Goal: Information Seeking & Learning: Understand process/instructions

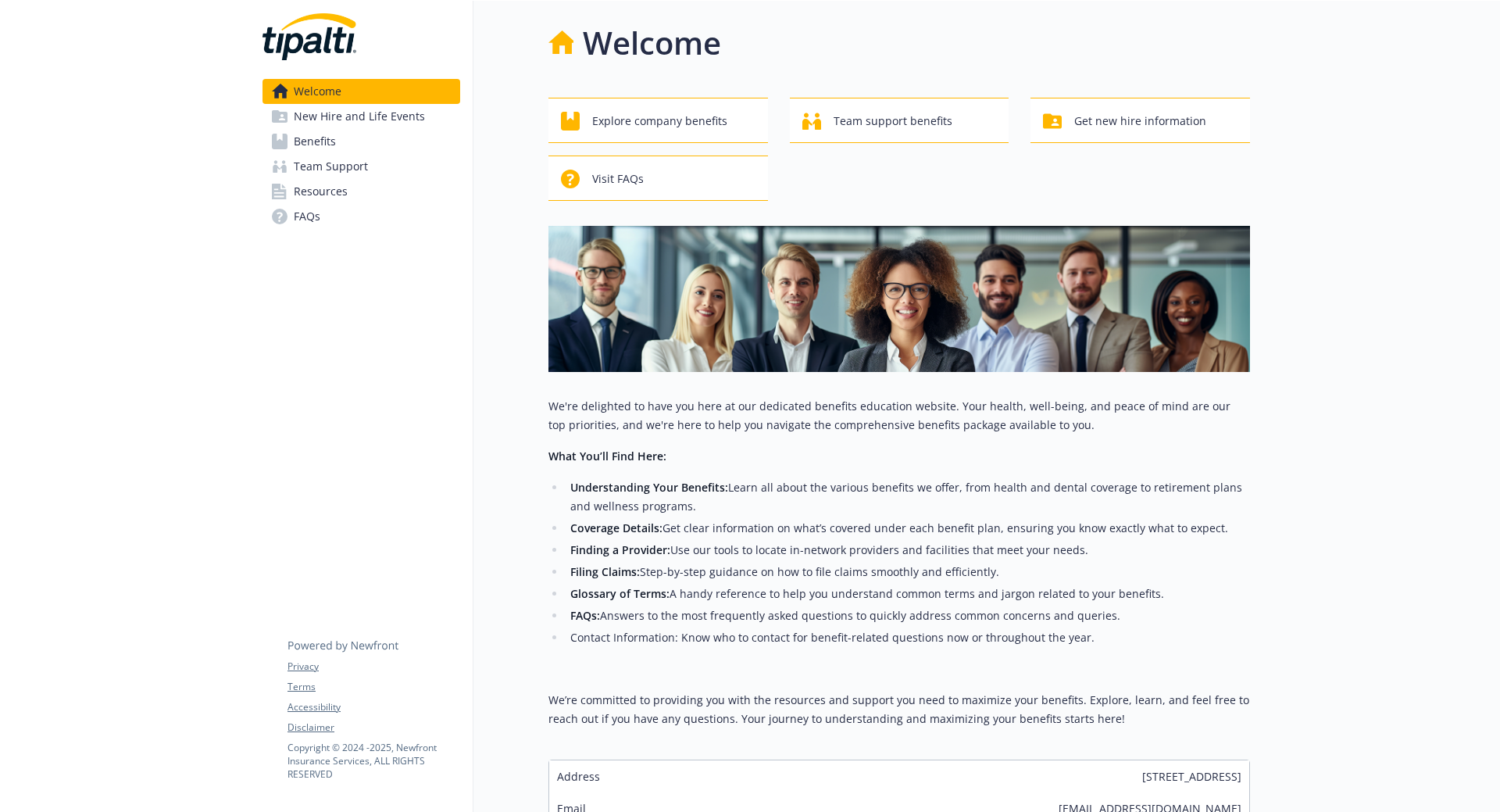
click at [311, 145] on span "Benefits" at bounding box center [314, 141] width 42 height 25
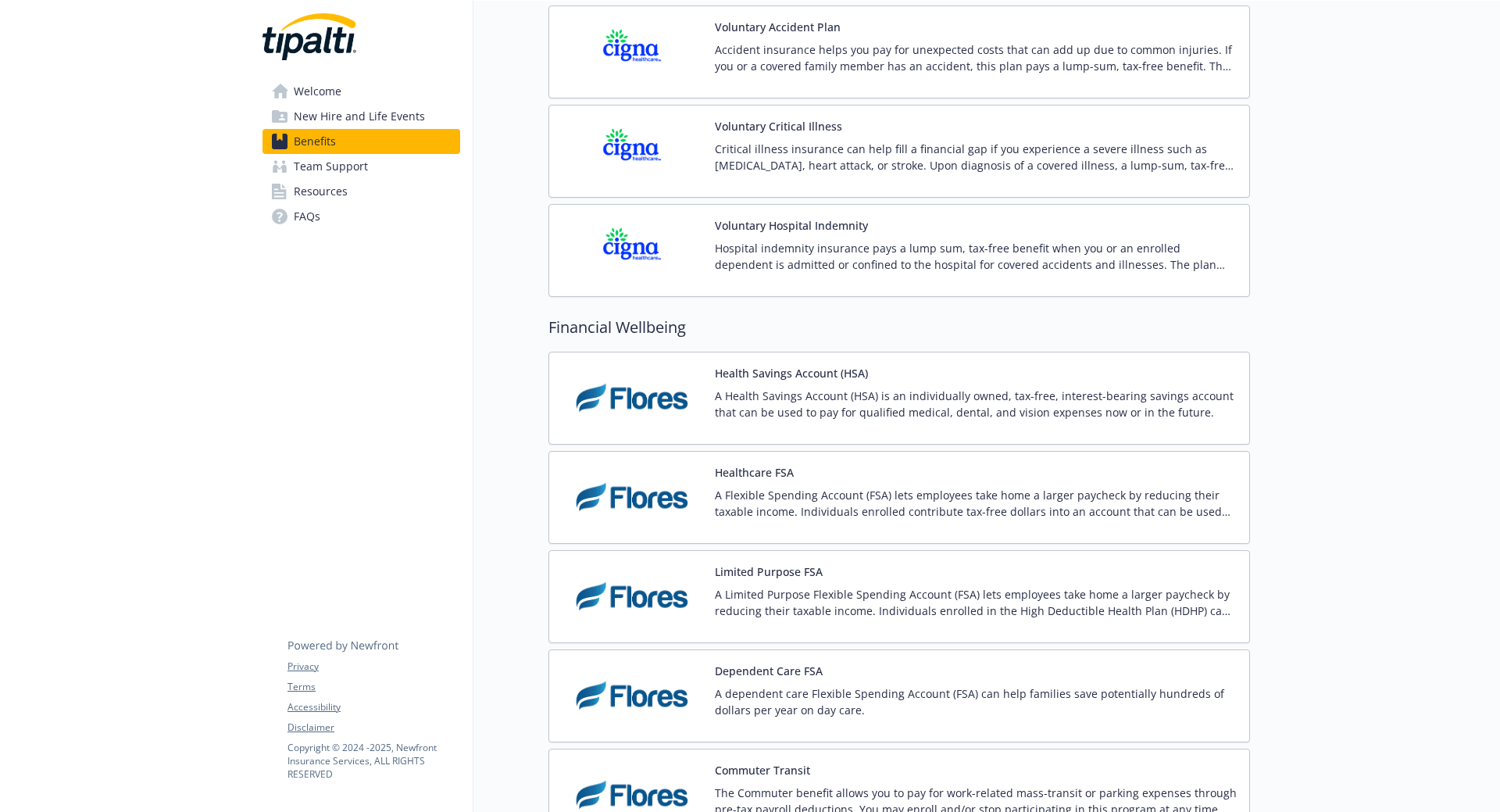
click at [842, 391] on p "A Health Savings Account (HSA) is an individually owned, tax-free, interest-bea…" at bounding box center [975, 403] width 522 height 33
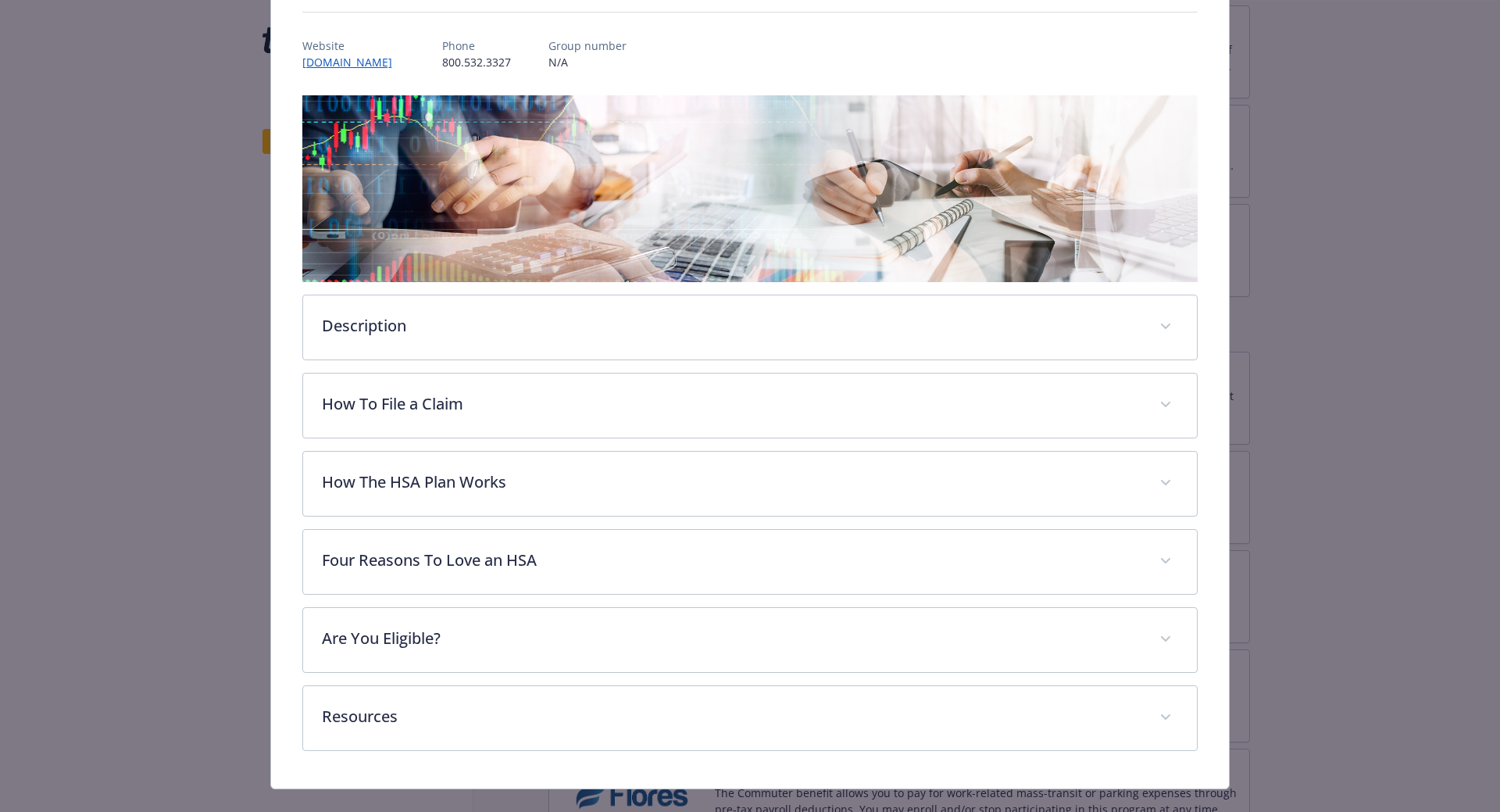
scroll to position [194, 0]
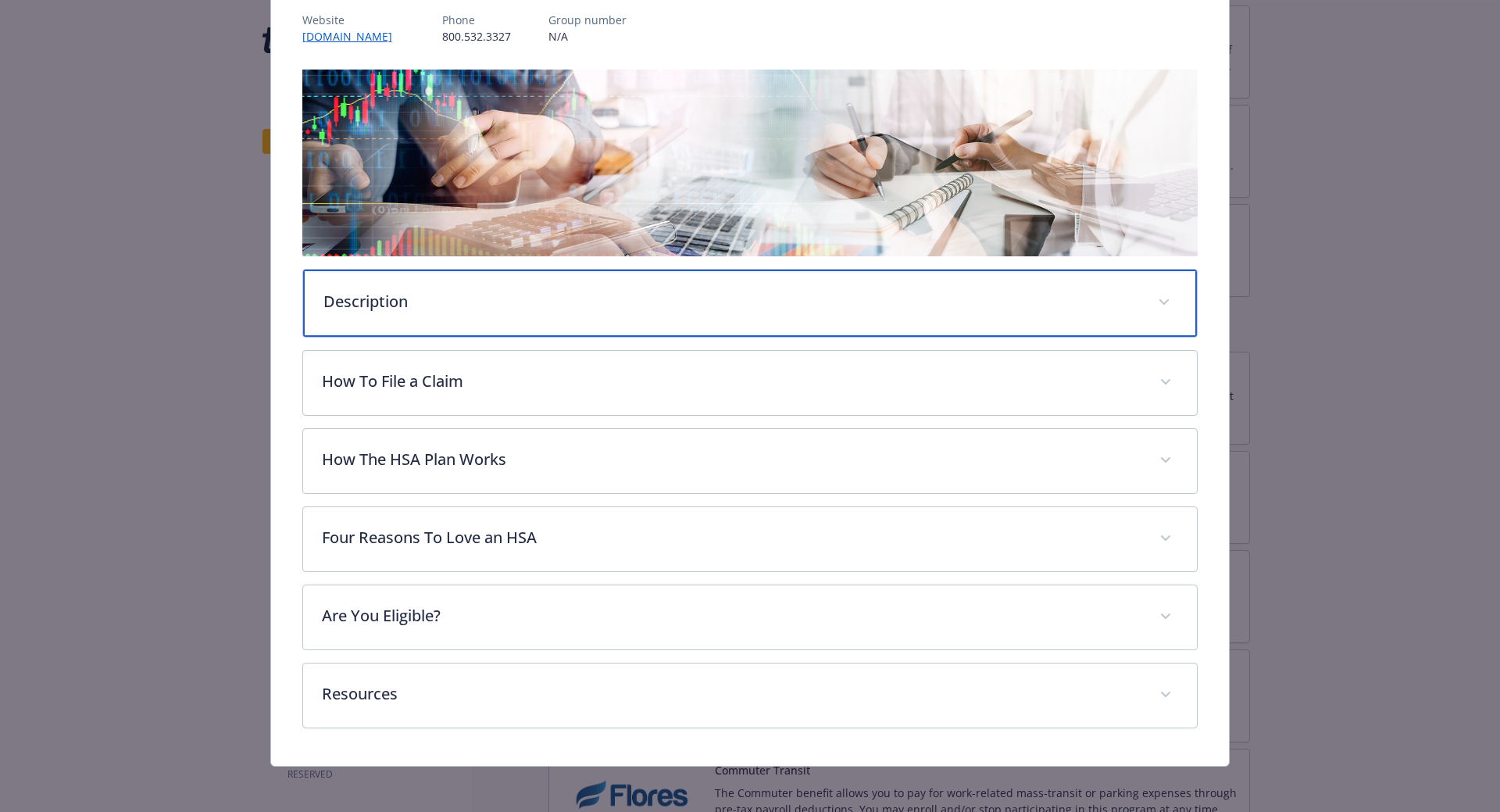
click at [521, 316] on div "Description" at bounding box center [750, 302] width 895 height 67
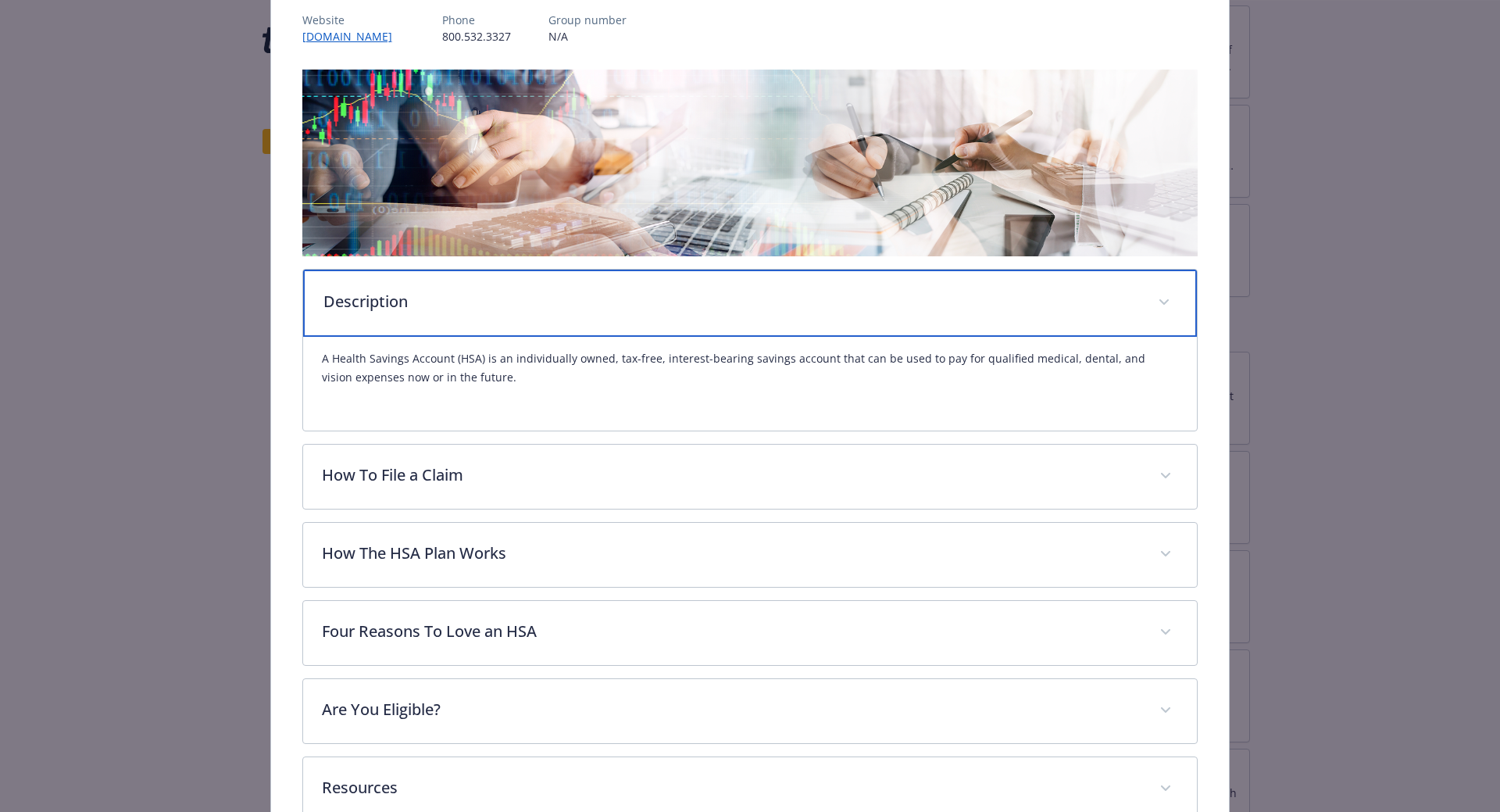
scroll to position [272, 0]
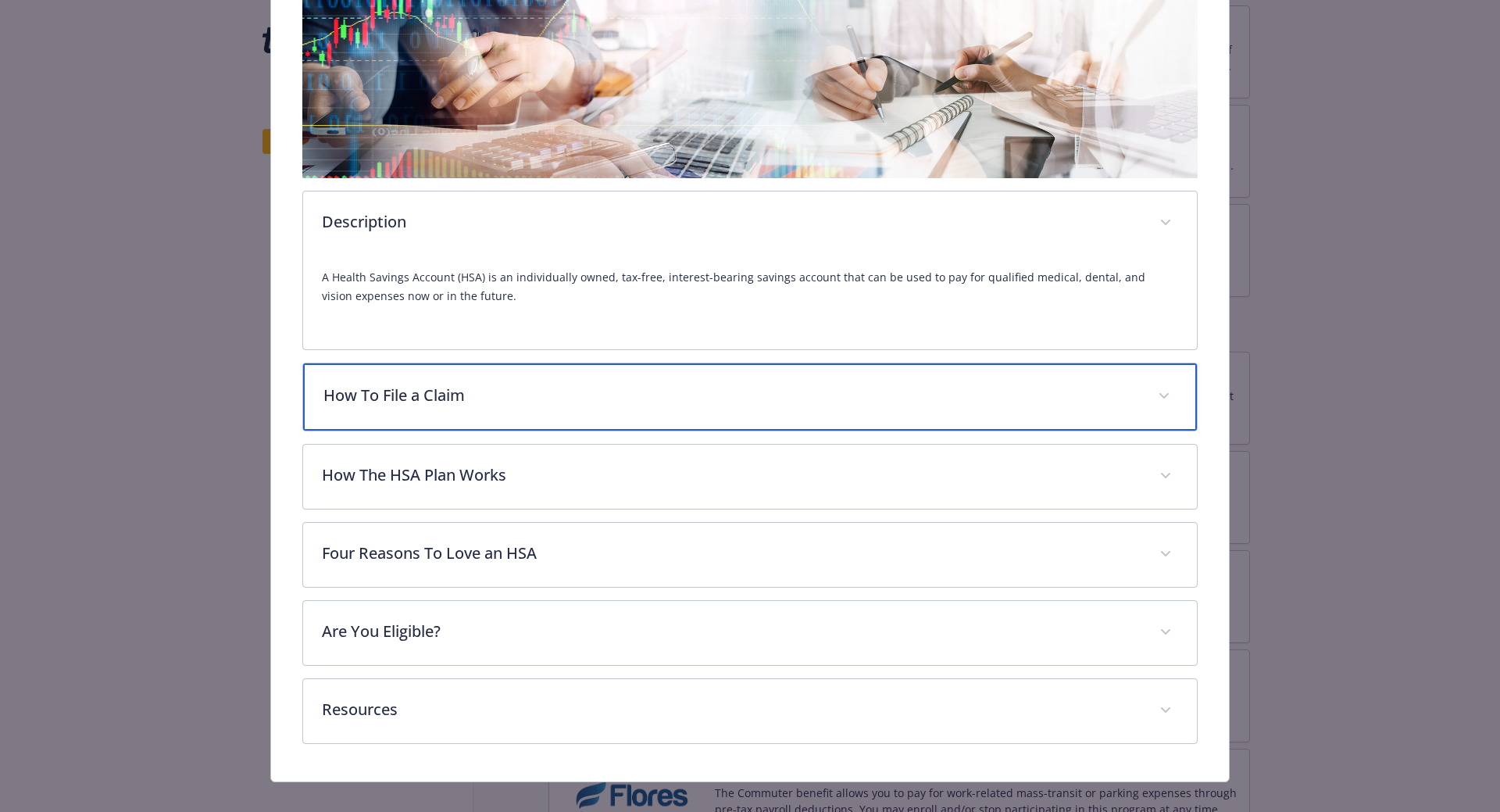
click at [511, 402] on p "How To File a Claim" at bounding box center [732, 395] width 816 height 23
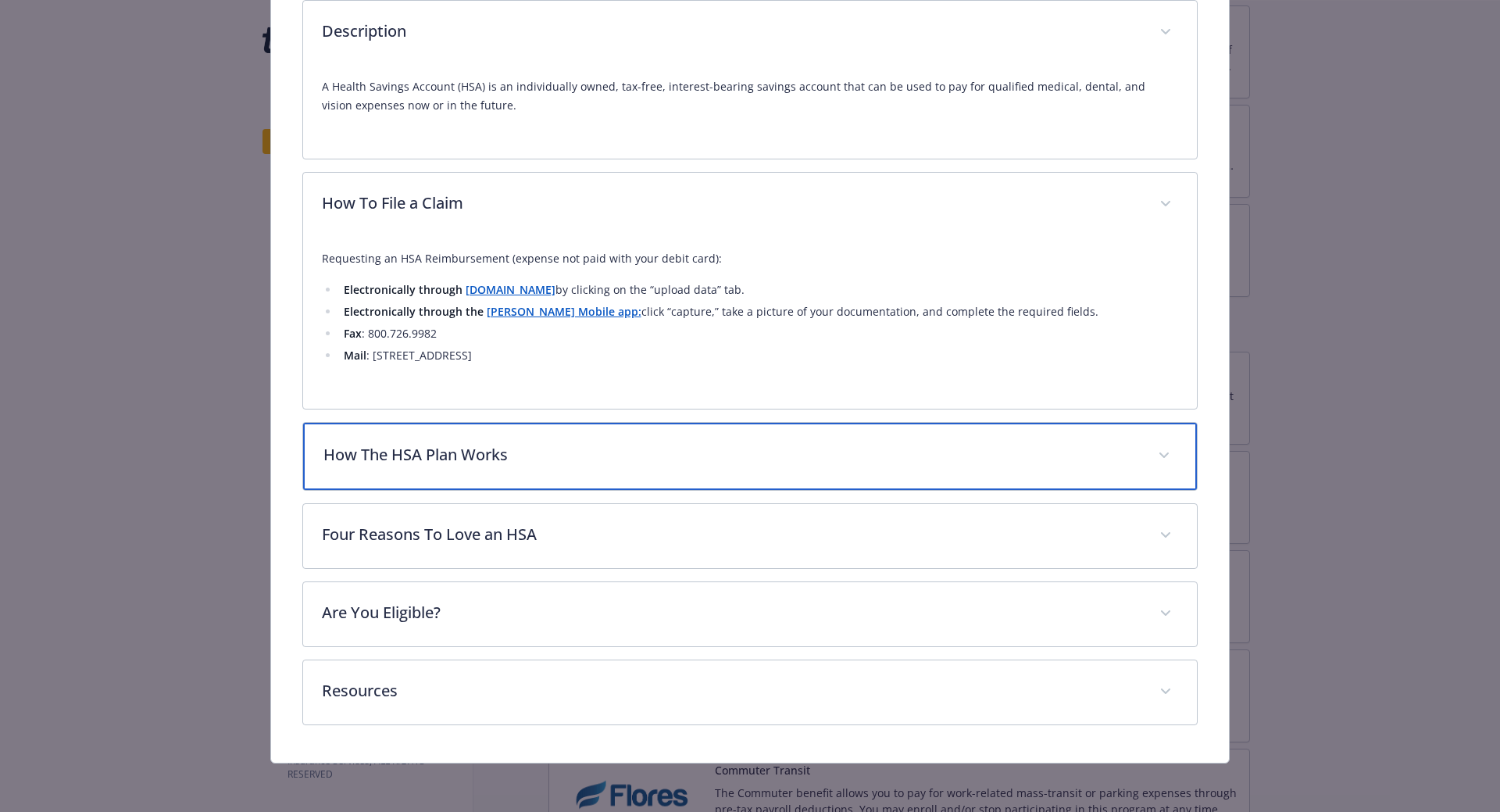
click at [503, 439] on div "How The HSA Plan Works" at bounding box center [750, 456] width 895 height 67
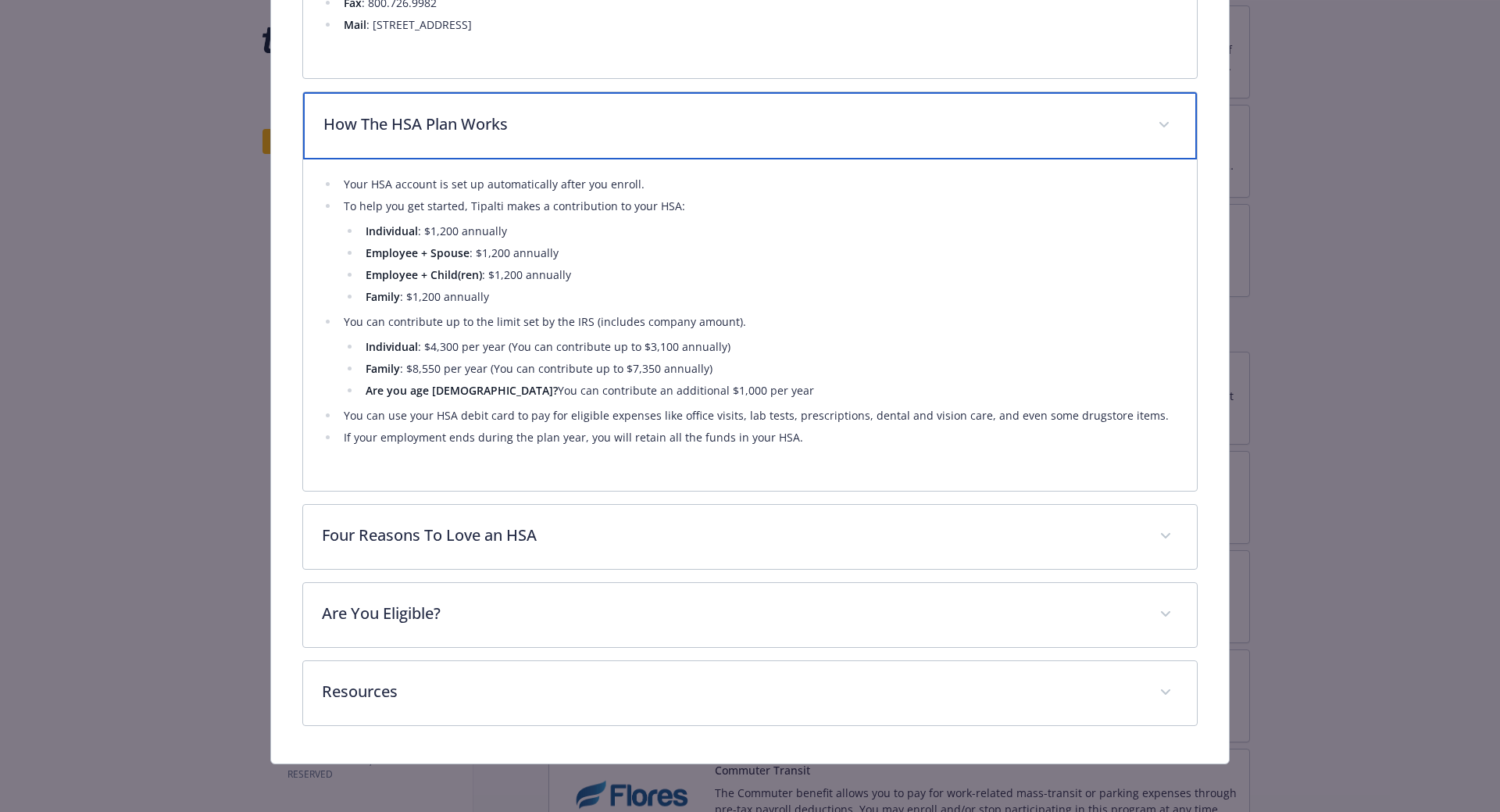
scroll to position [794, 0]
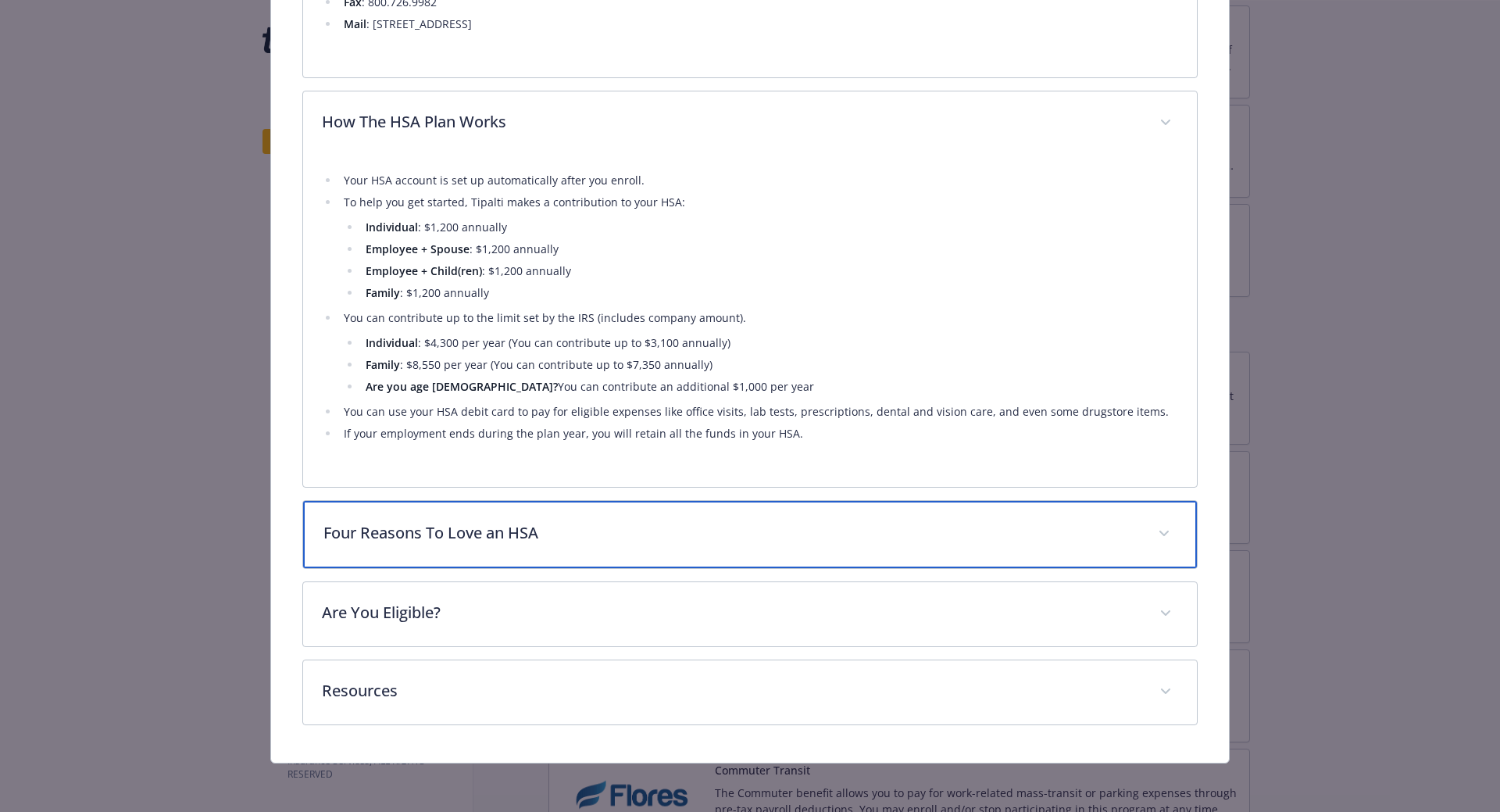
click at [603, 510] on div "Four Reasons To Love an HSA" at bounding box center [750, 534] width 895 height 67
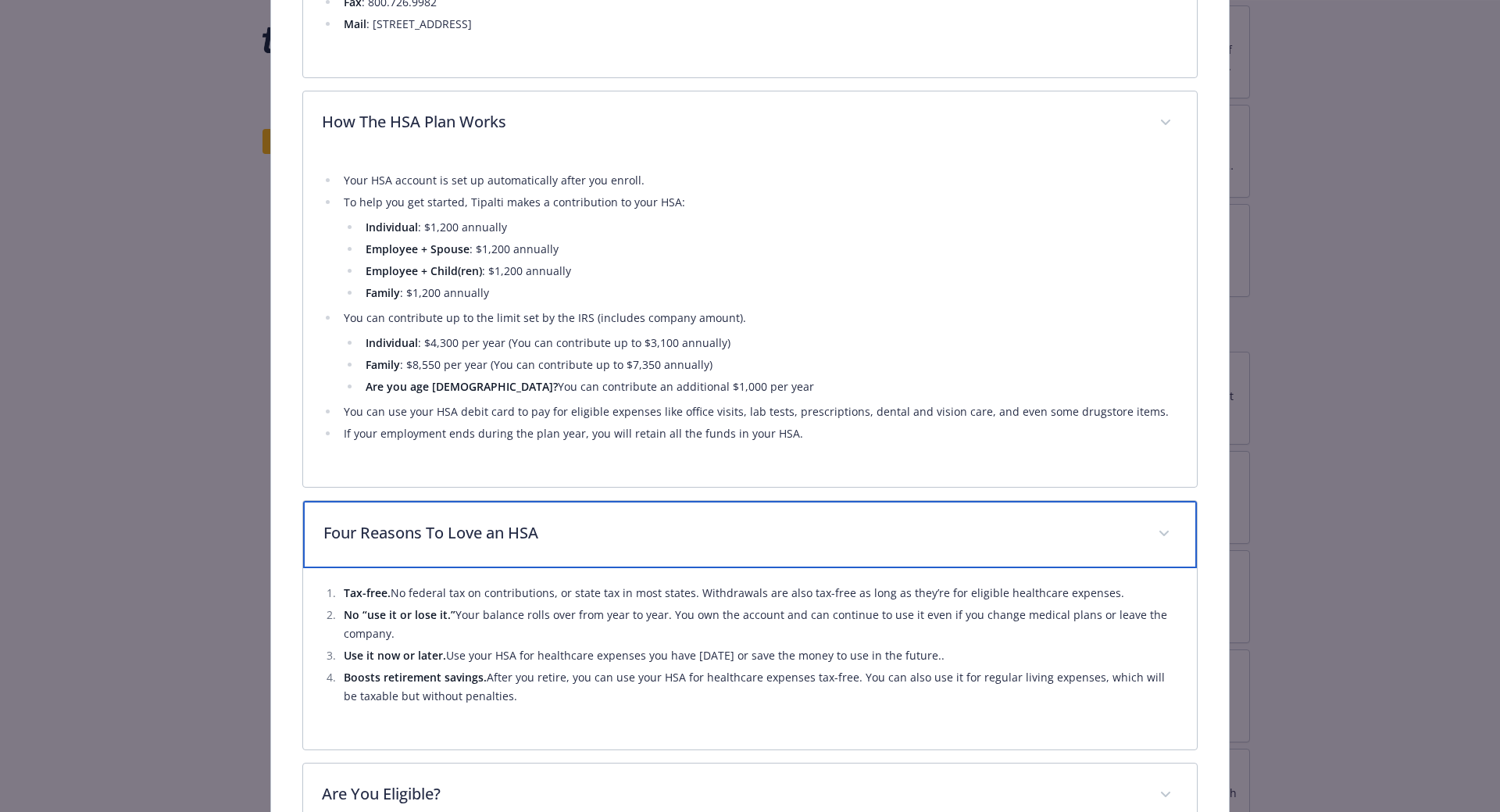
scroll to position [975, 0]
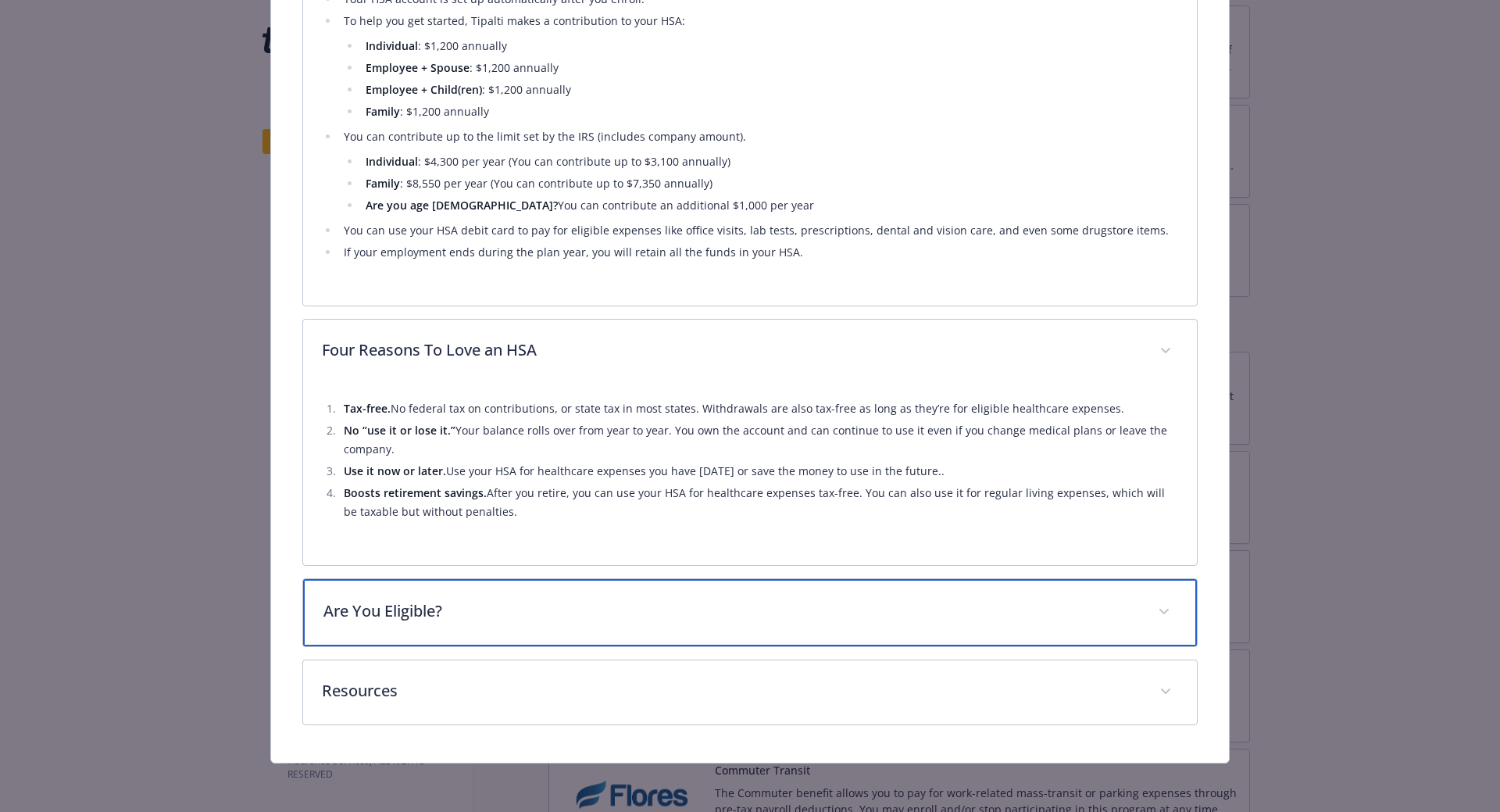
click at [542, 616] on p "Are You Eligible?" at bounding box center [732, 611] width 816 height 23
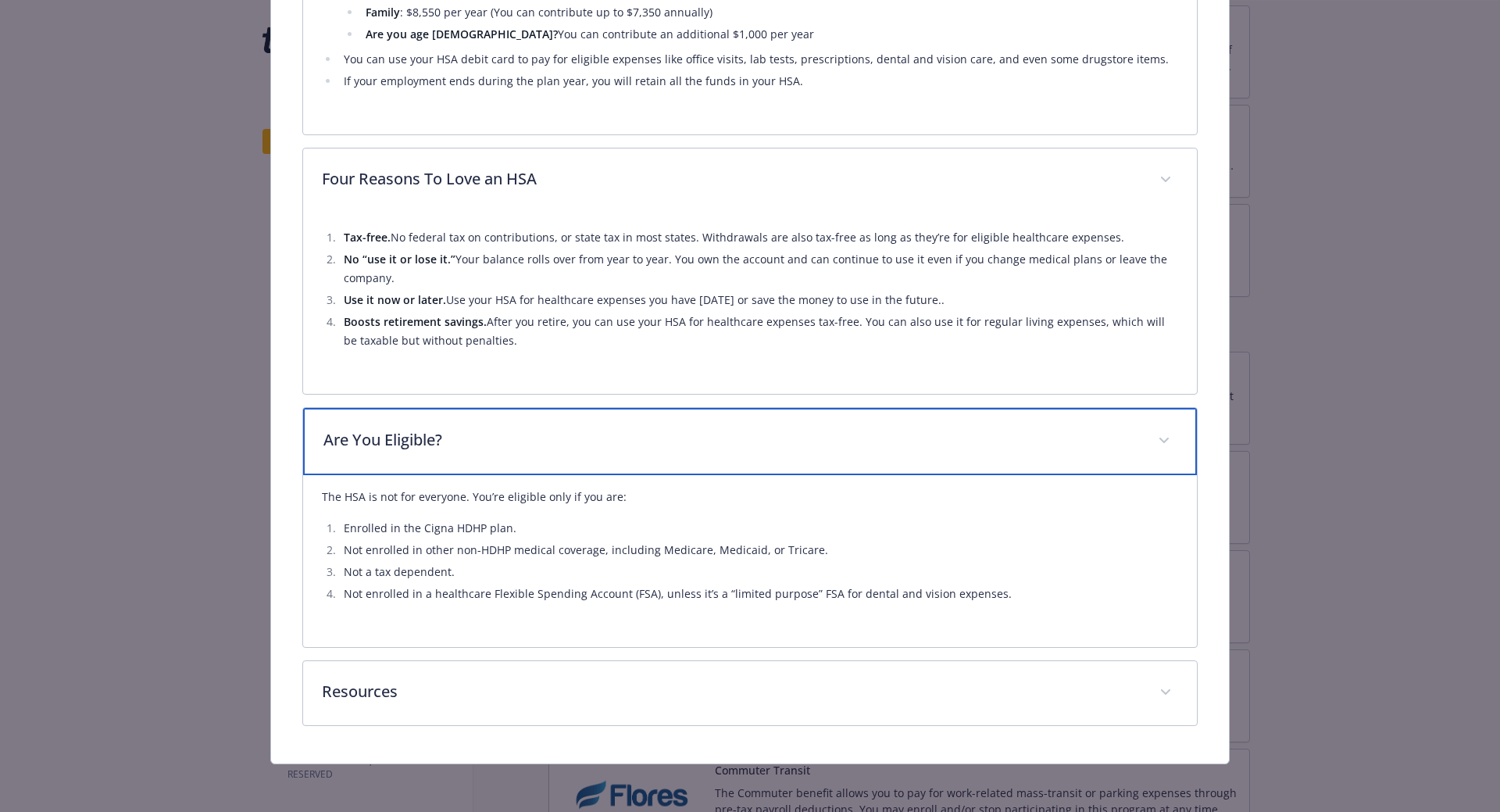
scroll to position [1148, 0]
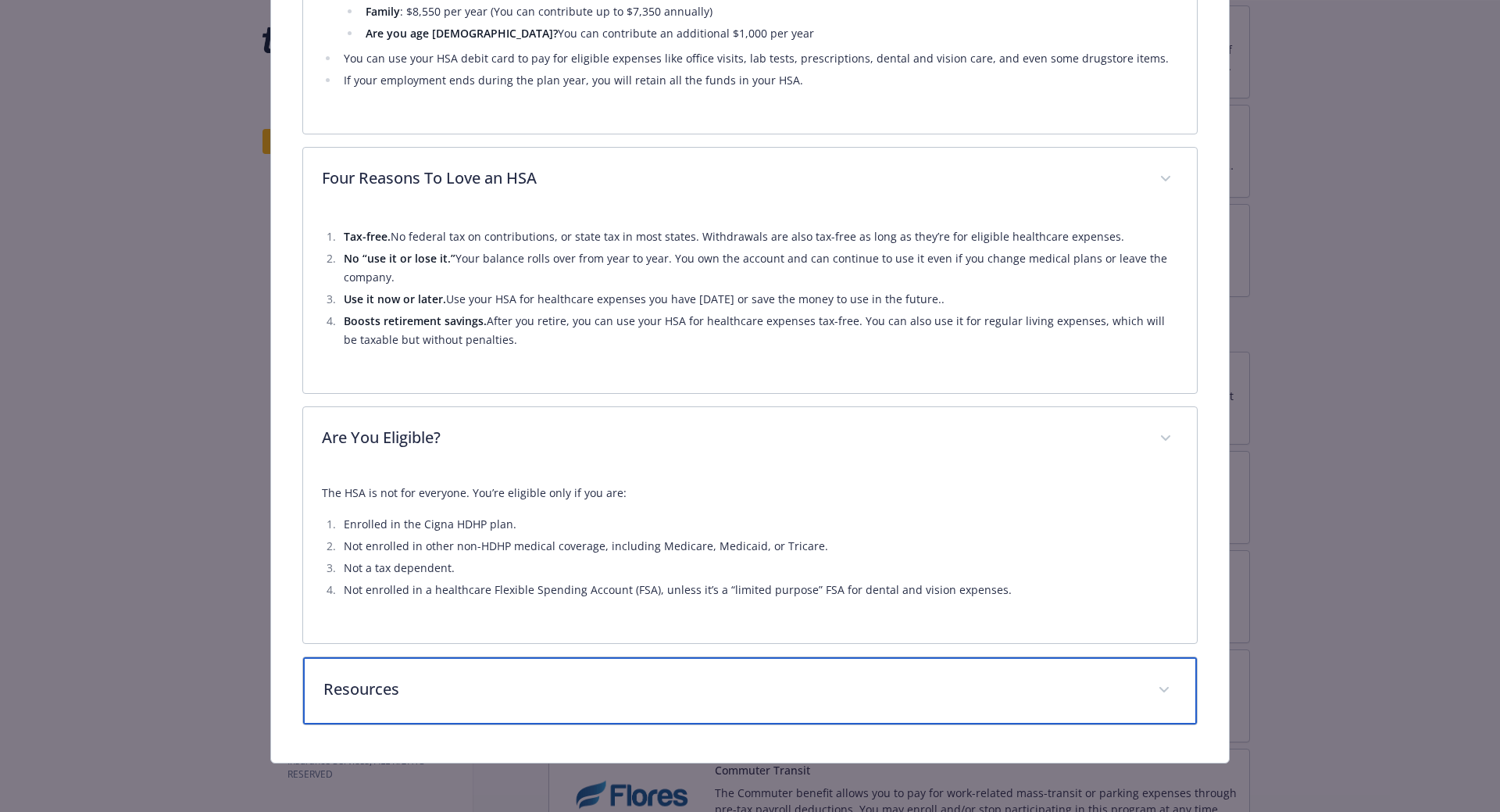
click at [502, 700] on div "Resources" at bounding box center [750, 691] width 895 height 67
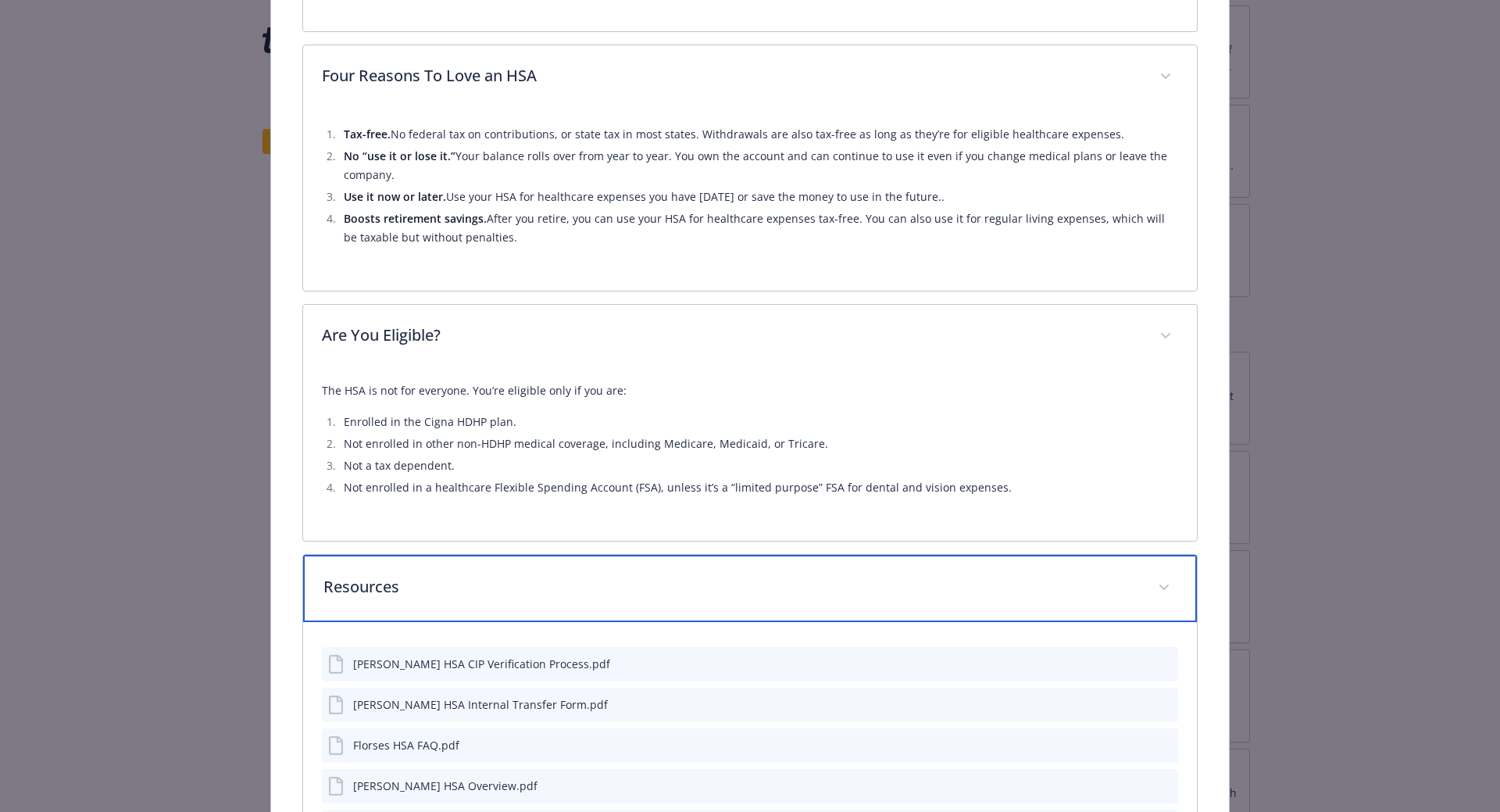
scroll to position [1460, 0]
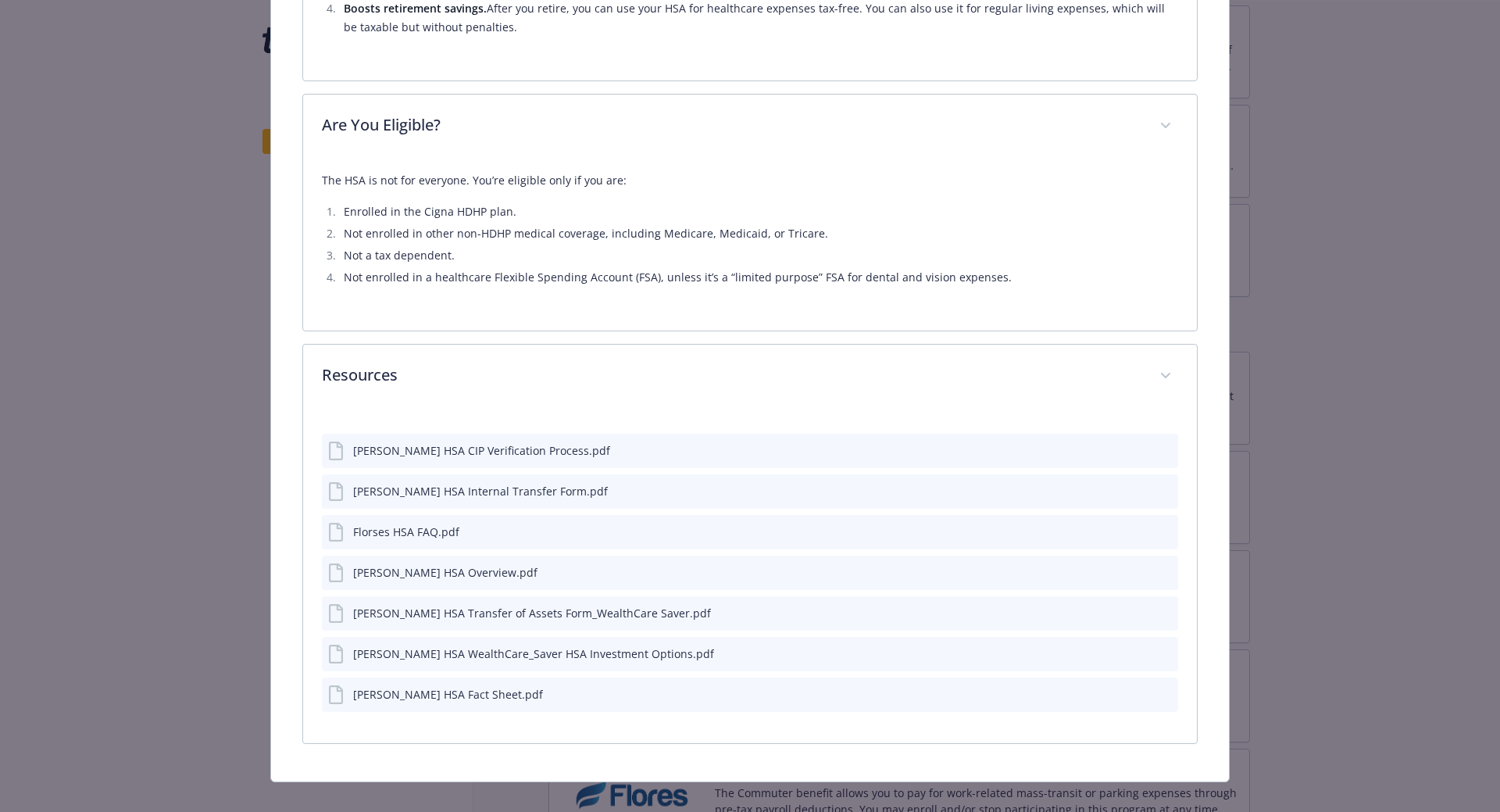
click at [1156, 493] on icon "preview file" at bounding box center [1164, 490] width 14 height 11
click at [1157, 609] on icon "preview file" at bounding box center [1164, 612] width 14 height 11
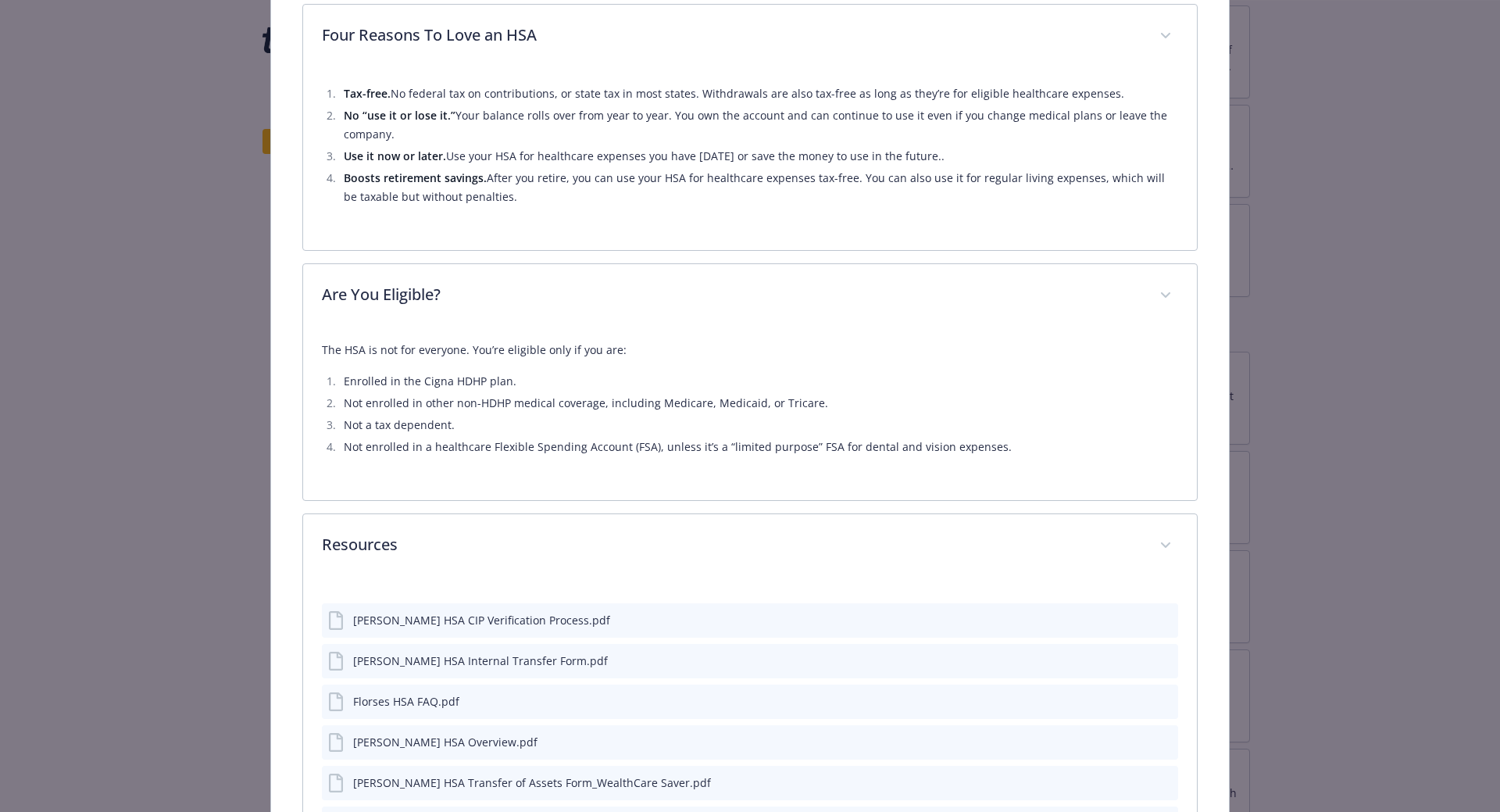
scroll to position [1479, 0]
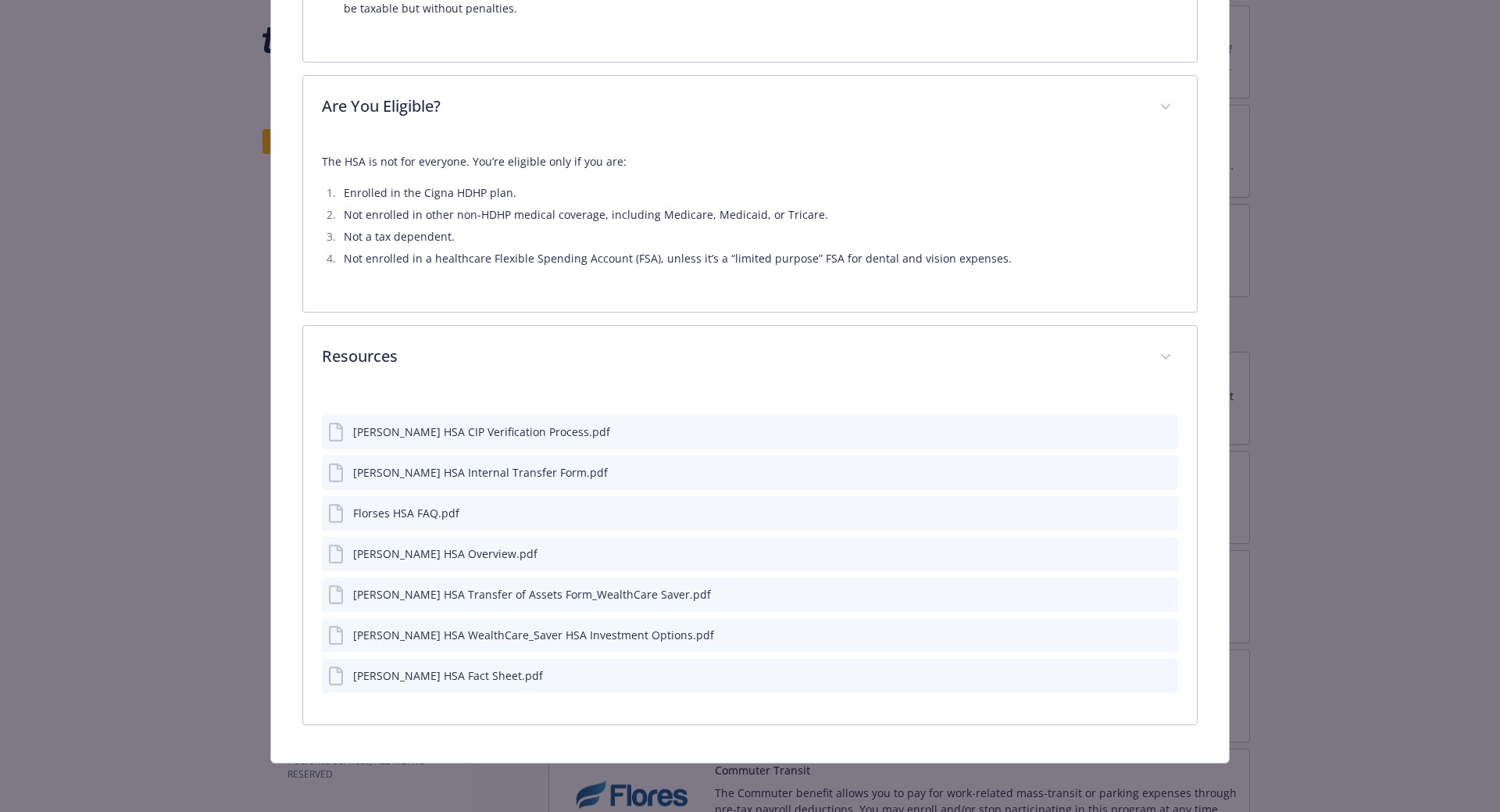
click at [426, 592] on div "[PERSON_NAME] HSA Transfer of Assets Form_WealthCare Saver.pdf" at bounding box center [532, 594] width 358 height 16
copy div "[PERSON_NAME] HSA Transfer of Assets Form_WealthCare Saver.pdf Preview file Pre…"
